Goal: Check status

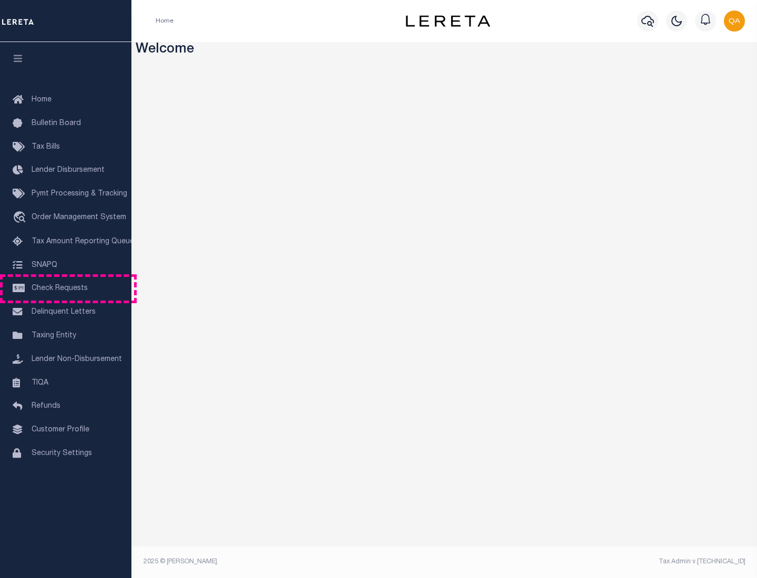
click at [66, 288] on span "Check Requests" at bounding box center [60, 288] width 56 height 7
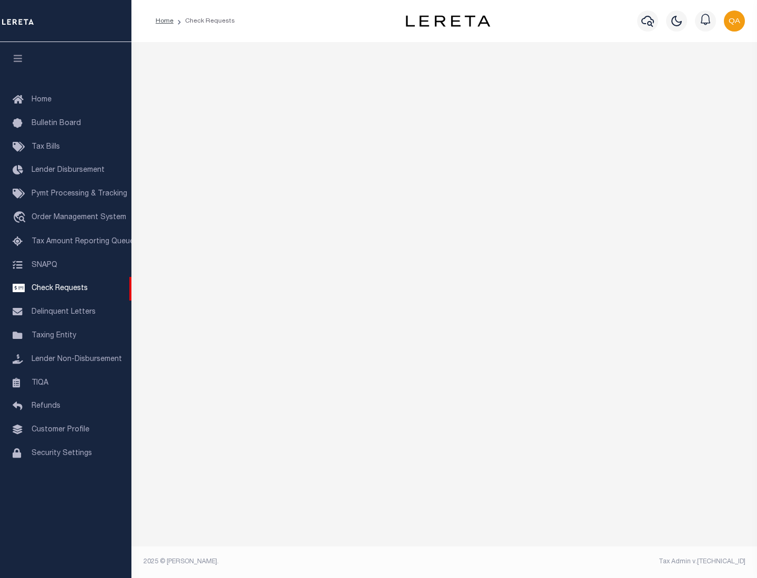
select select "50"
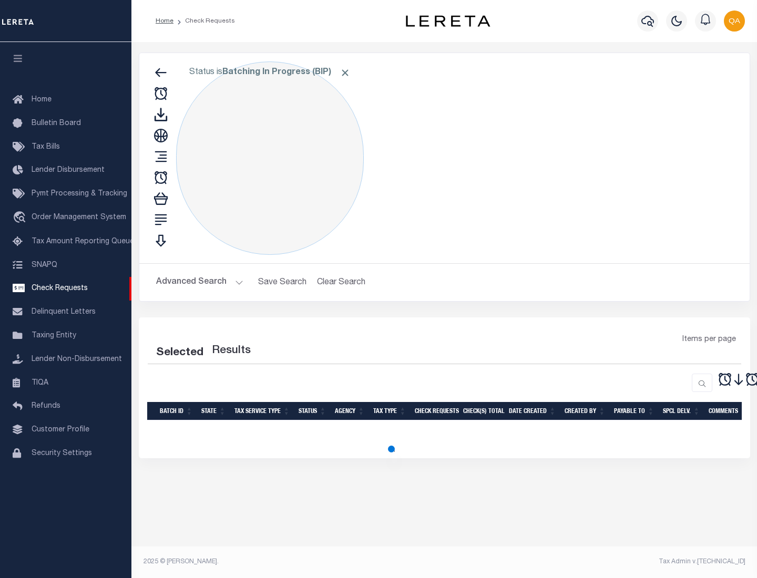
select select "50"
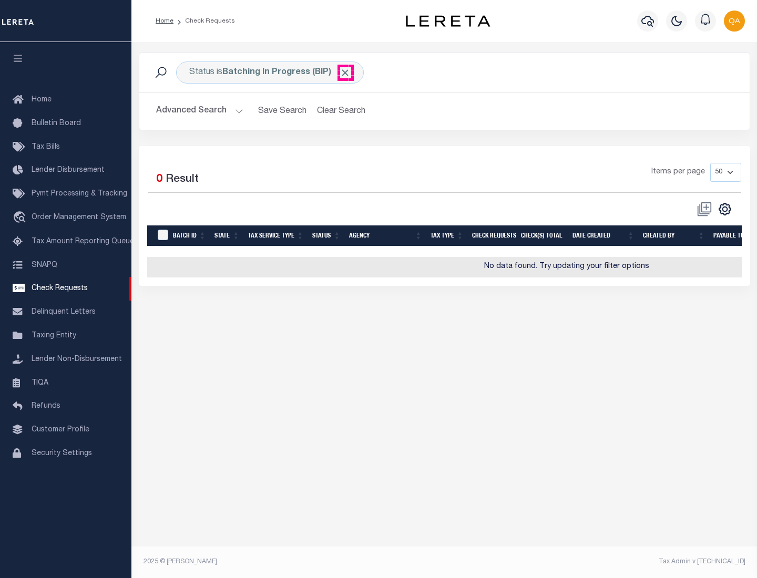
click at [345, 73] on span "Click to Remove" at bounding box center [344, 72] width 11 height 11
